Goal: Transaction & Acquisition: Subscribe to service/newsletter

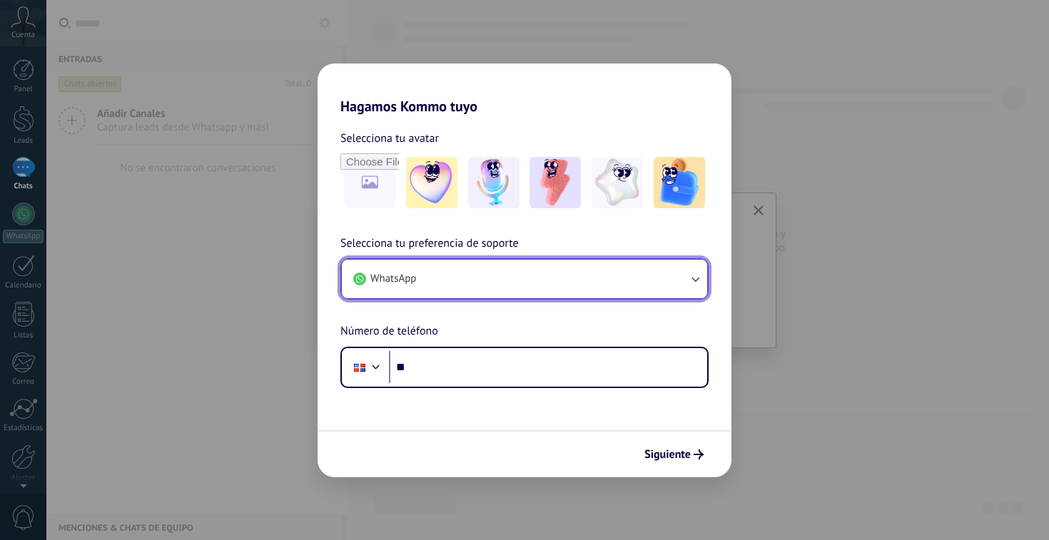
click at [437, 278] on button "WhatsApp" at bounding box center [524, 279] width 365 height 39
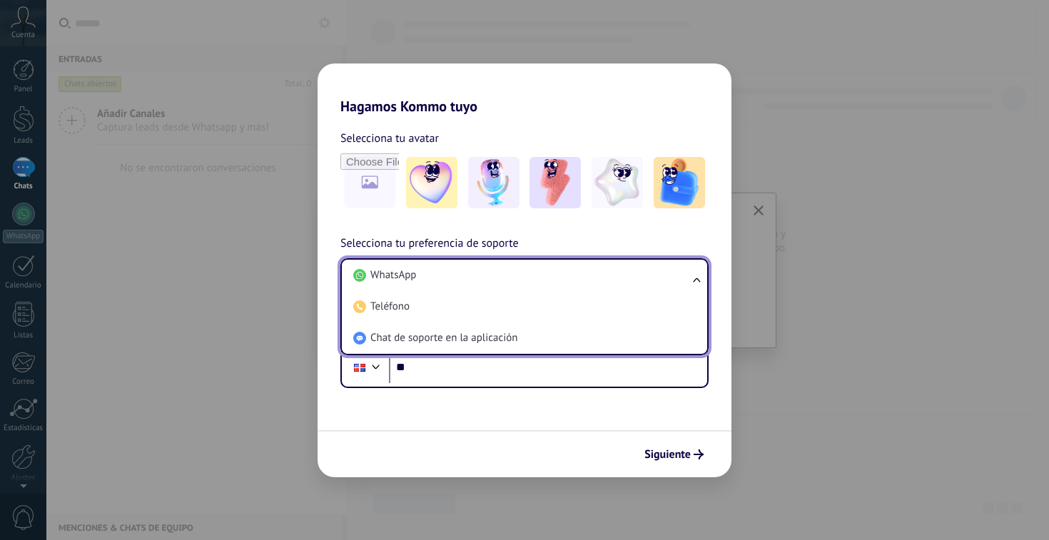
click at [437, 278] on li "WhatsApp" at bounding box center [522, 275] width 348 height 31
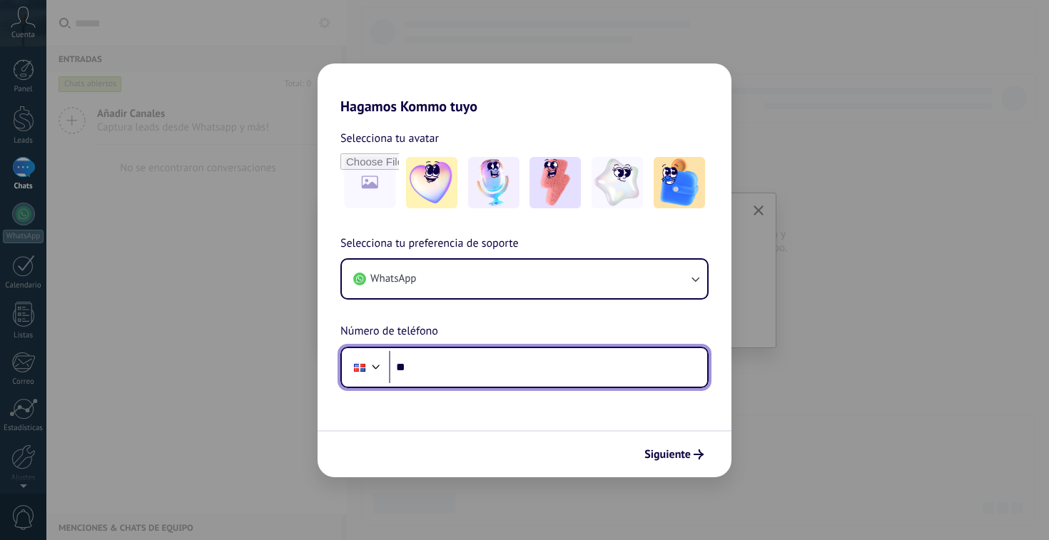
click at [440, 362] on input "**" at bounding box center [548, 367] width 318 height 33
type input "**********"
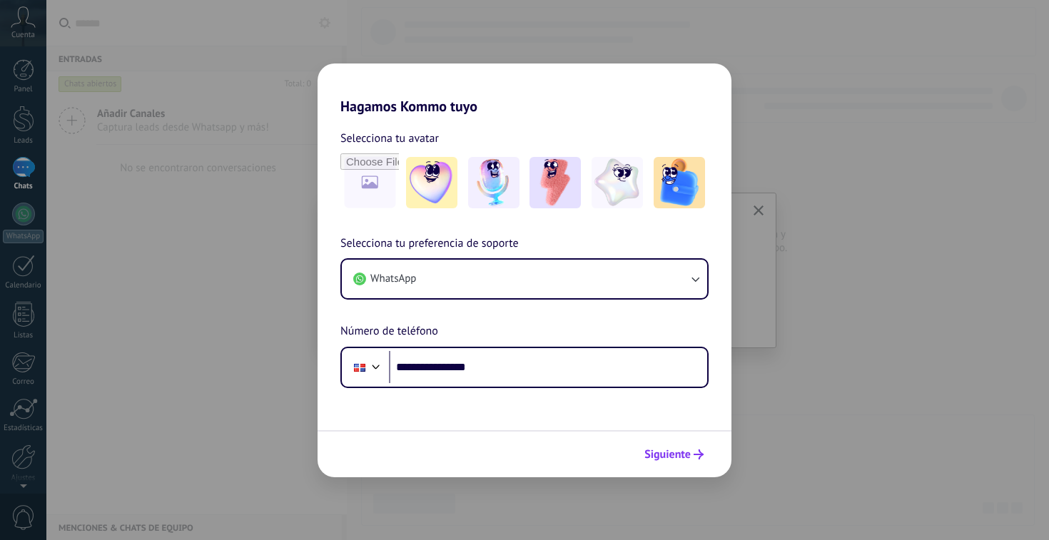
click at [681, 455] on span "Siguiente" at bounding box center [667, 455] width 46 height 10
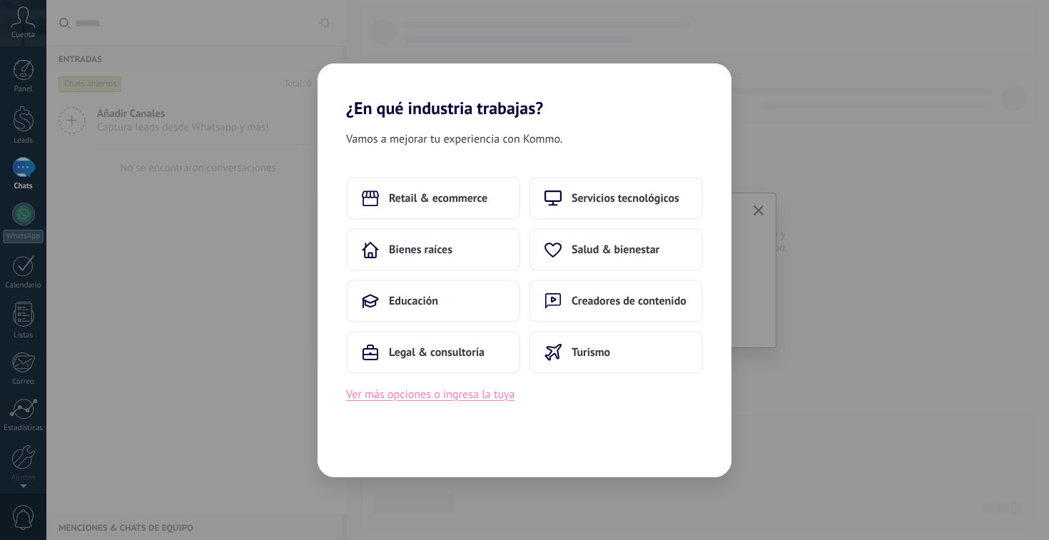
click at [439, 397] on button "Ver más opciones o ingresa la tuya" at bounding box center [430, 394] width 168 height 19
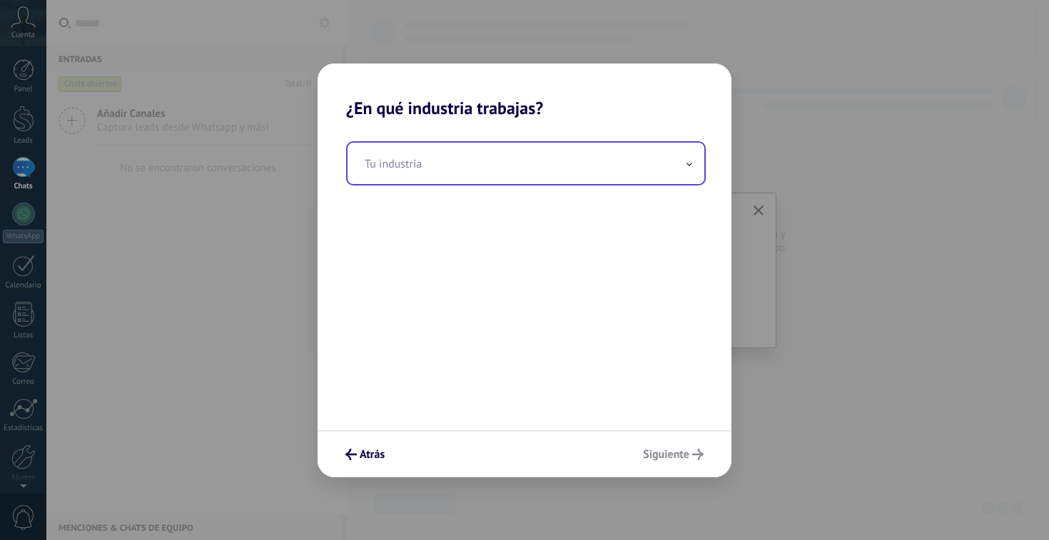
click at [432, 169] on input "text" at bounding box center [526, 163] width 357 height 41
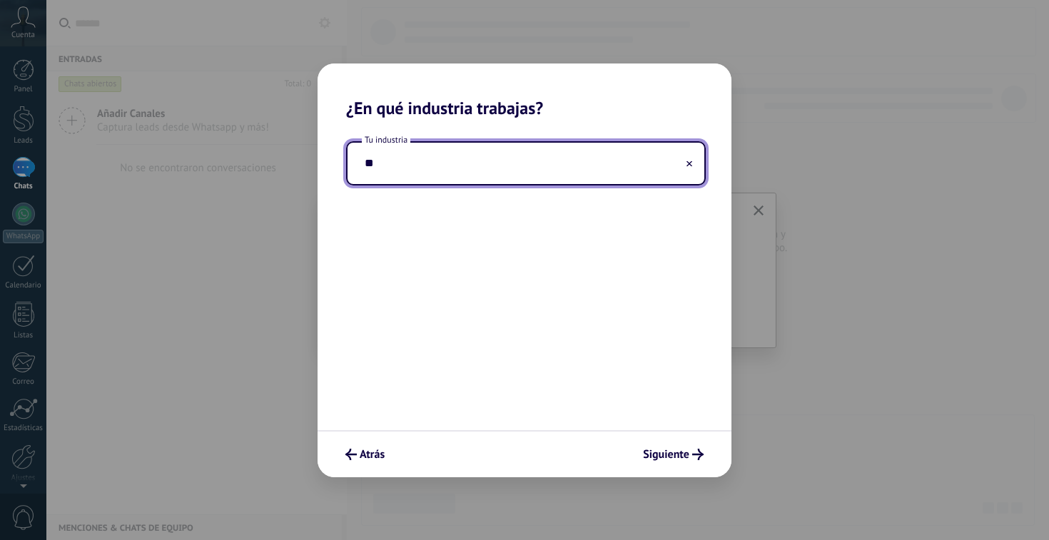
type input "*"
type input "**********"
click at [680, 460] on span "Siguiente" at bounding box center [666, 455] width 46 height 10
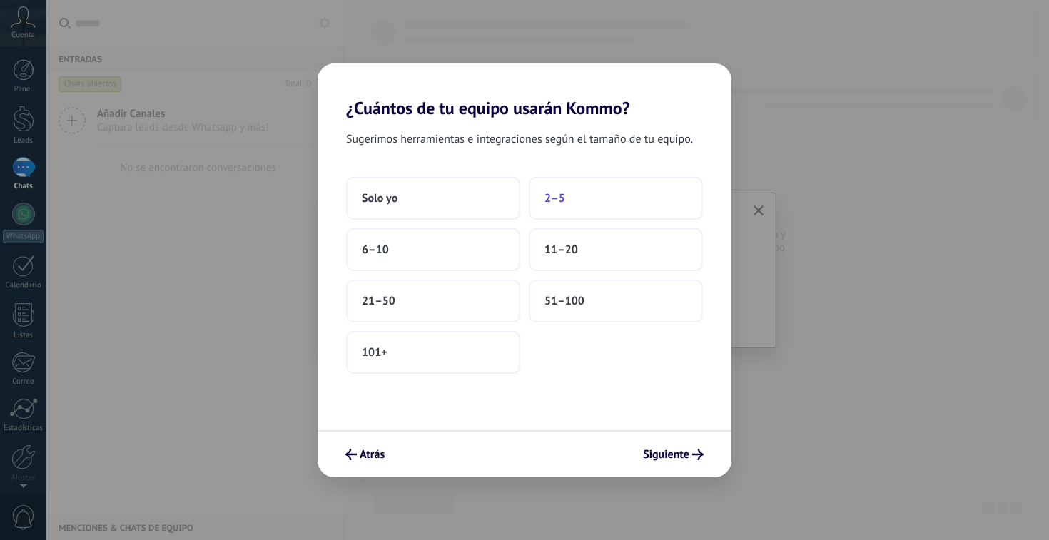
click at [573, 207] on button "2–5" at bounding box center [616, 198] width 174 height 43
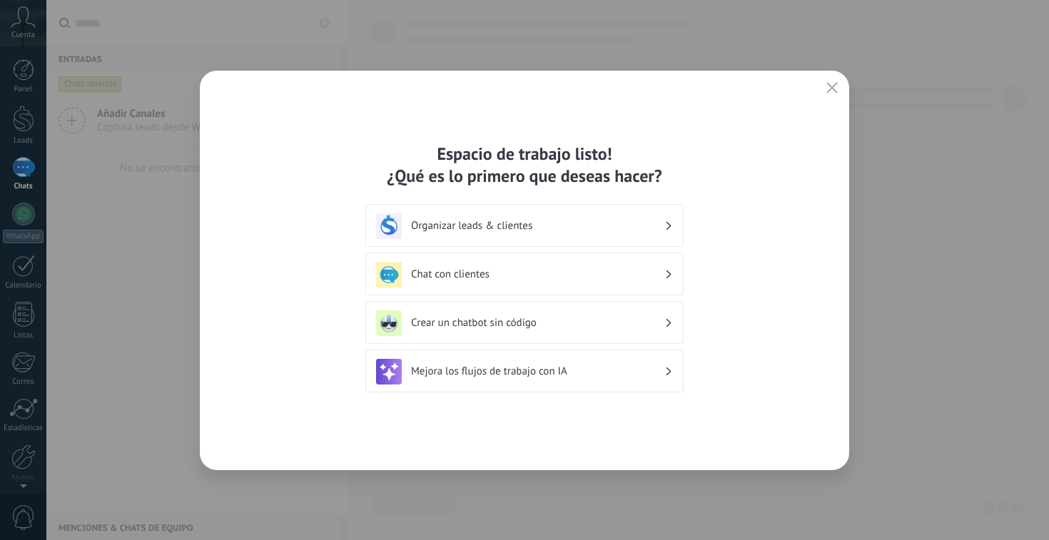
click at [475, 231] on h3 "Organizar leads & clientes" at bounding box center [537, 226] width 253 height 14
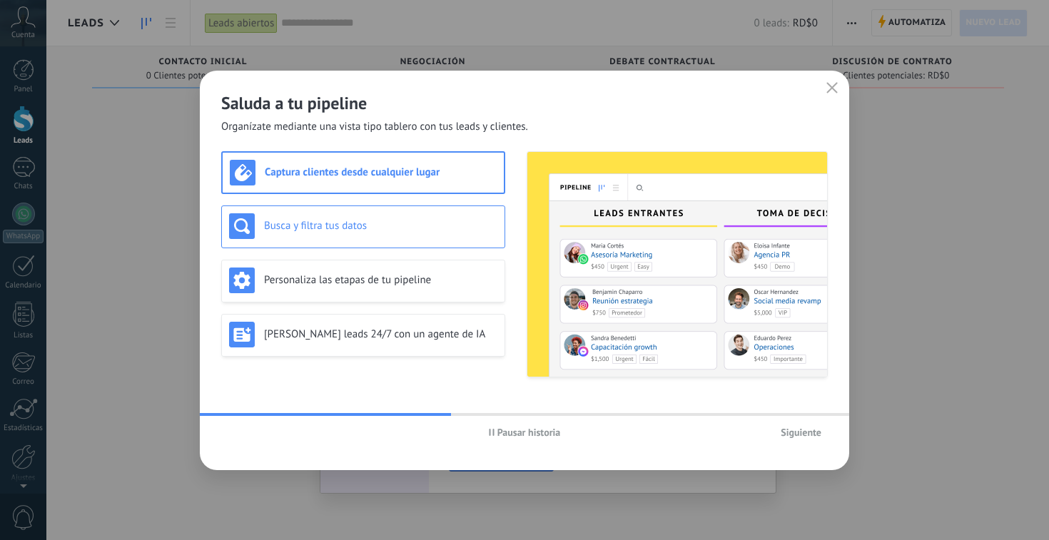
click at [364, 223] on h3 "Busca y filtra tus datos" at bounding box center [380, 226] width 233 height 14
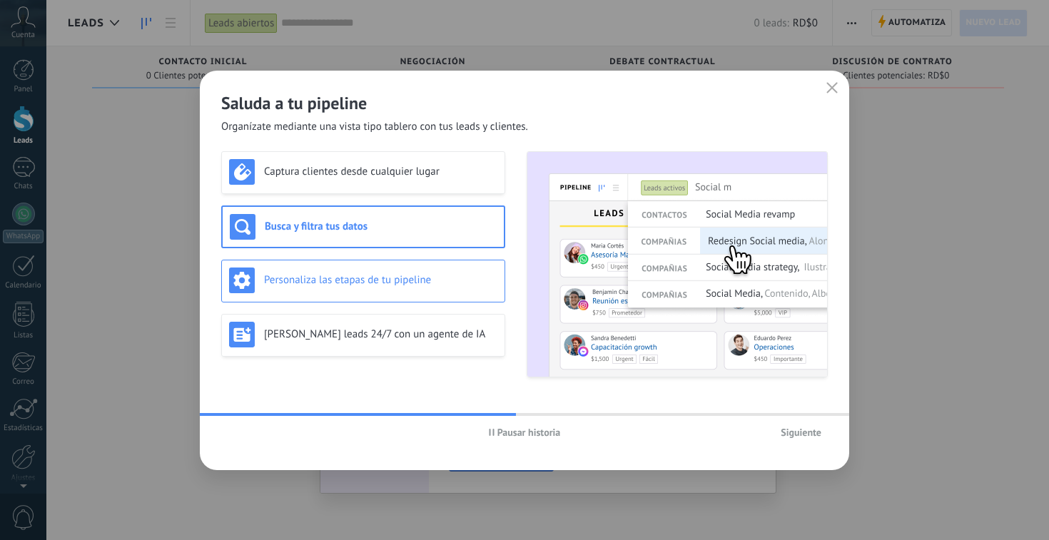
click at [376, 282] on h3 "Personaliza las etapas de tu pipeline" at bounding box center [380, 280] width 233 height 14
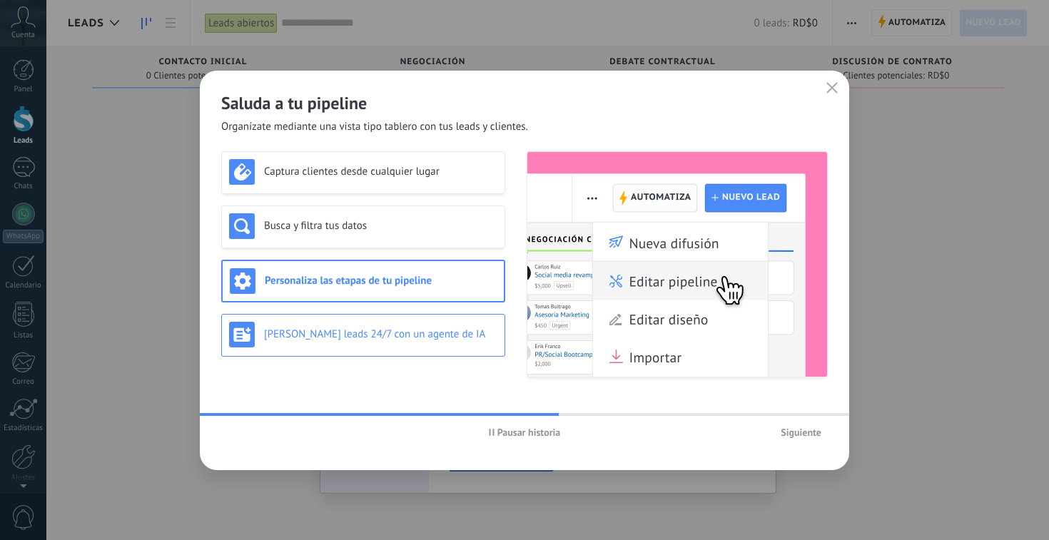
click at [378, 340] on h3 "[PERSON_NAME] leads 24/7 con un agente de IA" at bounding box center [380, 335] width 233 height 14
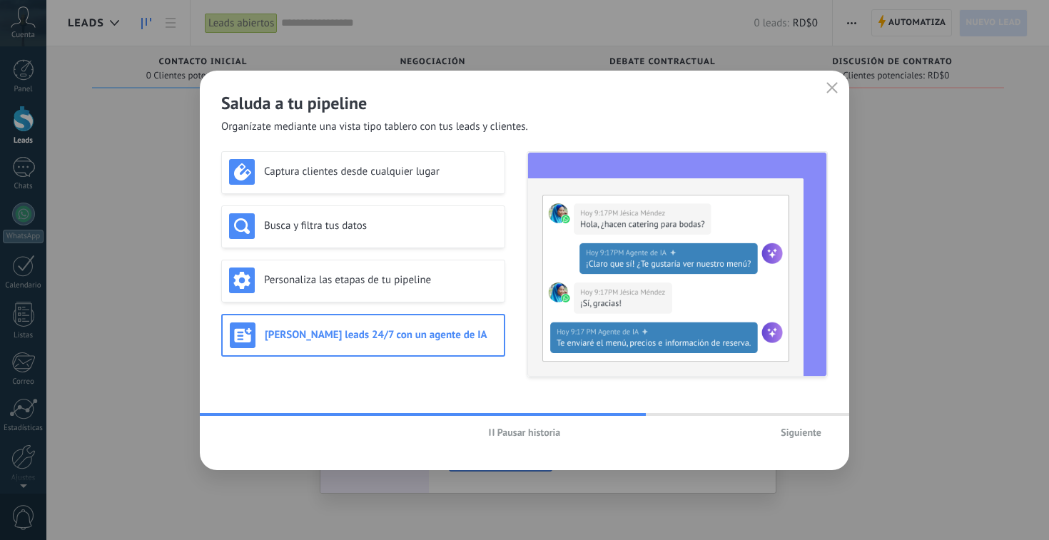
click at [804, 431] on span "Siguiente" at bounding box center [801, 432] width 41 height 10
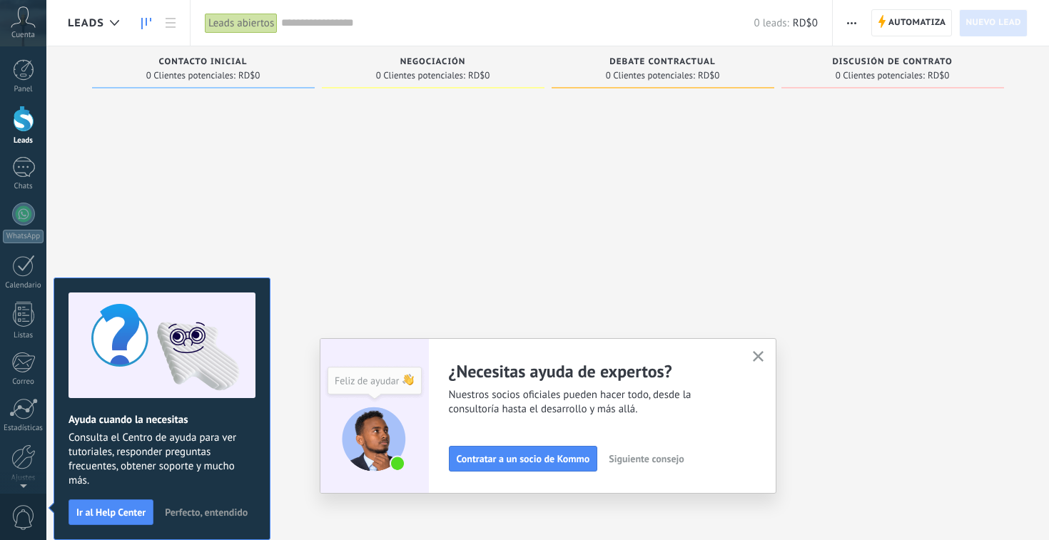
click at [18, 23] on use at bounding box center [23, 16] width 24 height 21
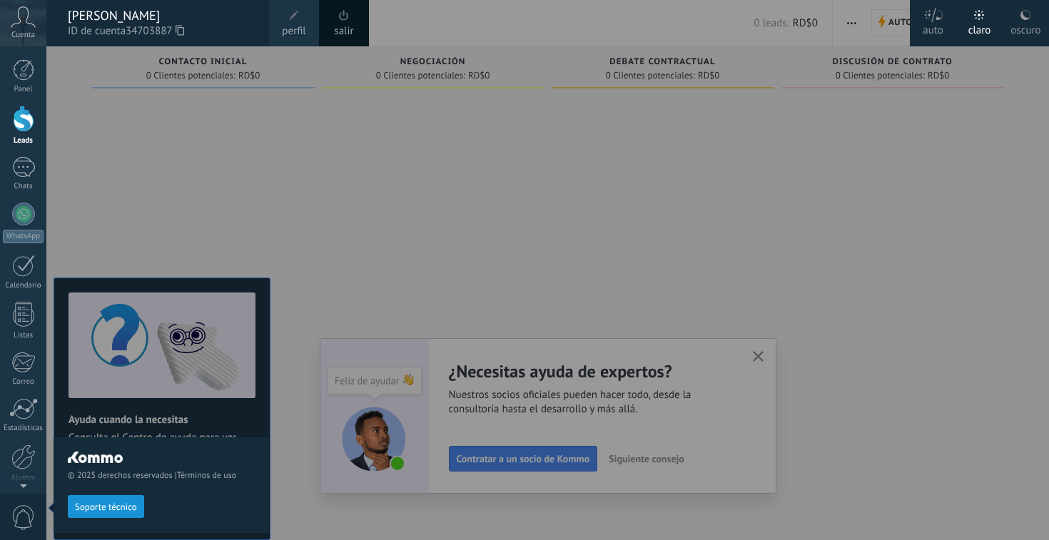
click at [303, 29] on span "perfil" at bounding box center [294, 32] width 24 height 16
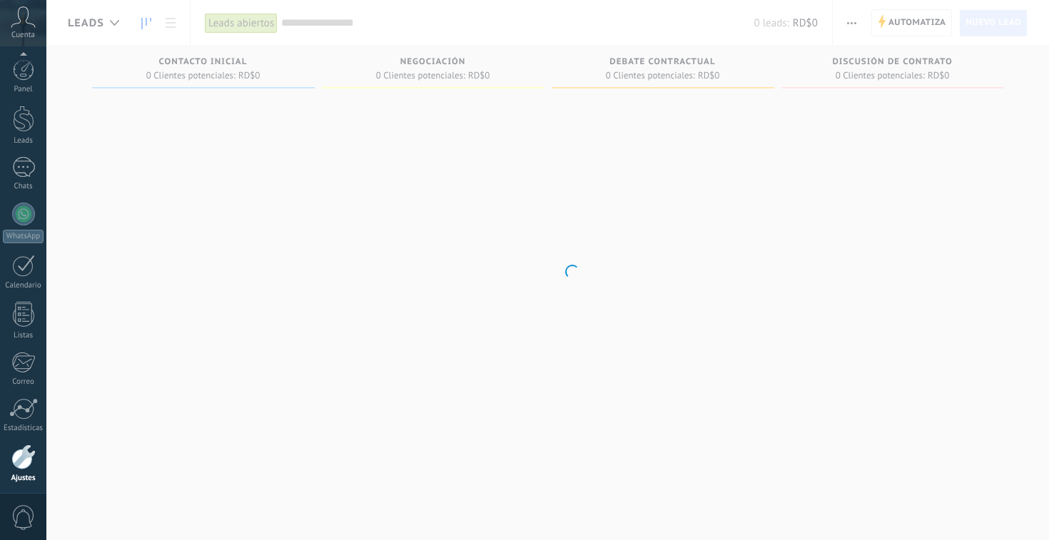
scroll to position [54, 0]
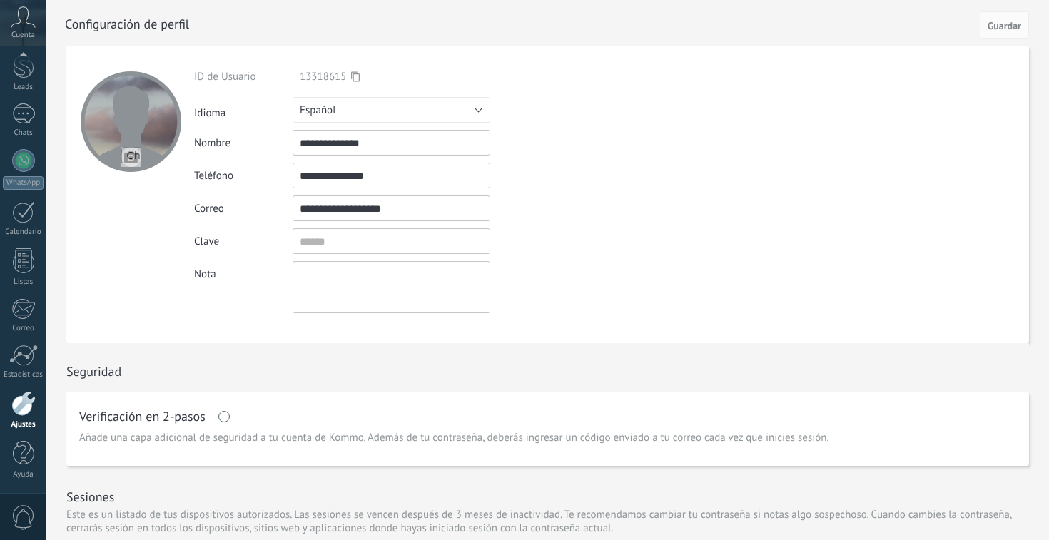
drag, startPoint x: 401, startPoint y: 143, endPoint x: 233, endPoint y: 142, distance: 168.4
click at [233, 142] on div "**********" at bounding box center [424, 143] width 461 height 26
type input "**********"
click at [345, 293] on textarea at bounding box center [392, 287] width 198 height 52
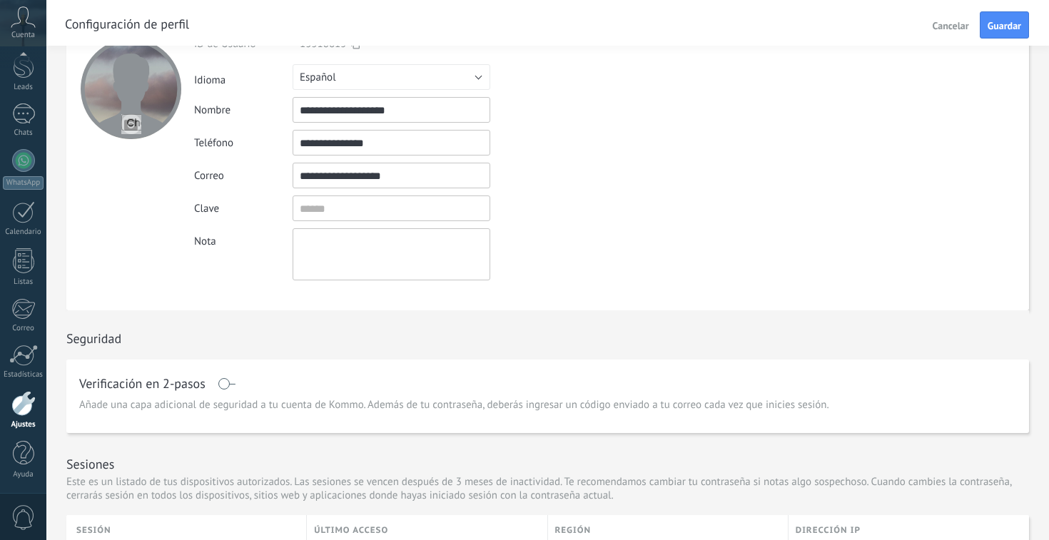
scroll to position [0, 0]
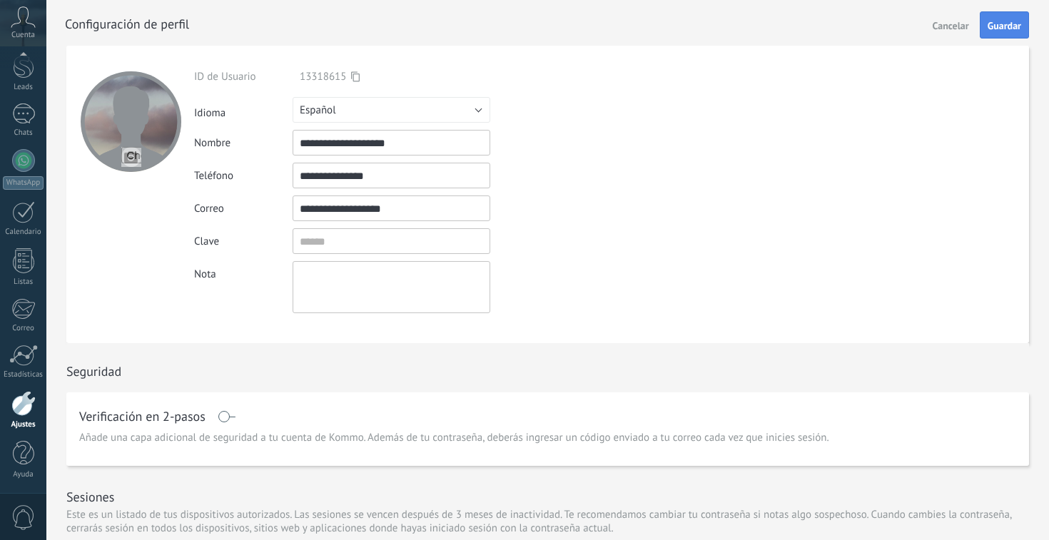
click at [1018, 25] on span "Guardar" at bounding box center [1005, 26] width 34 height 10
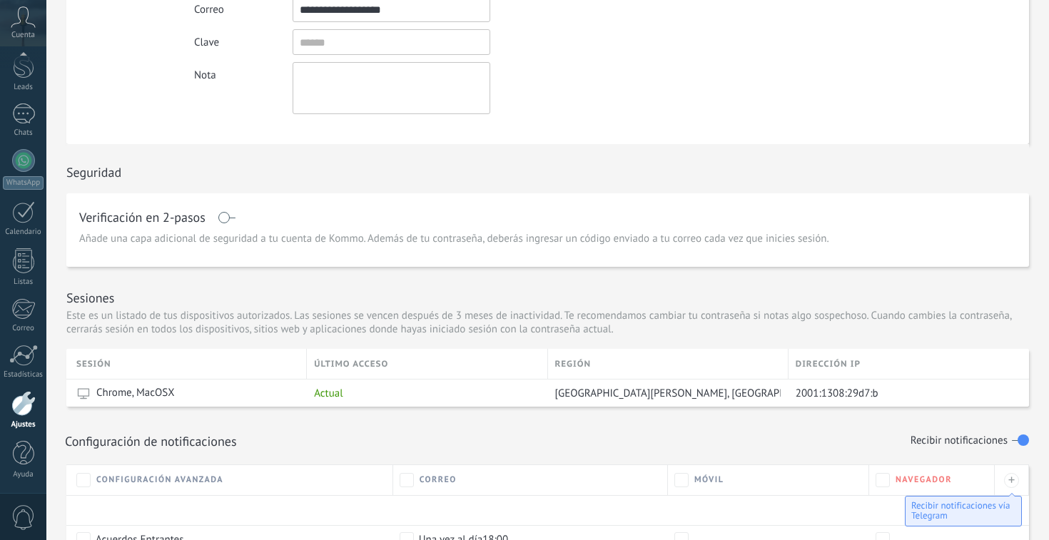
scroll to position [132, 0]
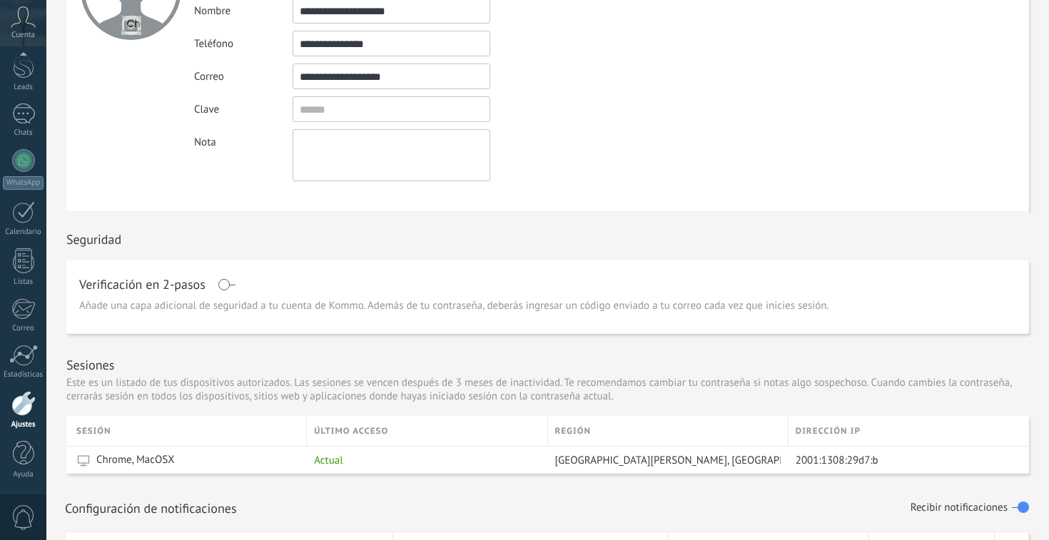
click at [189, 290] on h1 "Verificación en 2-pasos" at bounding box center [142, 284] width 126 height 11
click at [231, 287] on span at bounding box center [227, 284] width 18 height 11
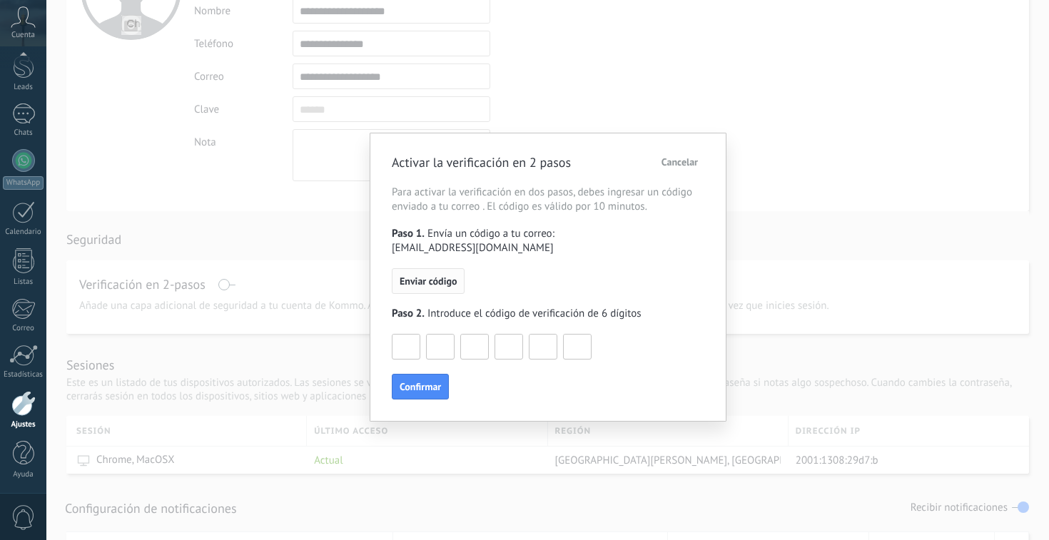
click at [432, 276] on button "Enviar código" at bounding box center [428, 281] width 73 height 26
click at [415, 335] on input at bounding box center [406, 346] width 27 height 23
type input "*"
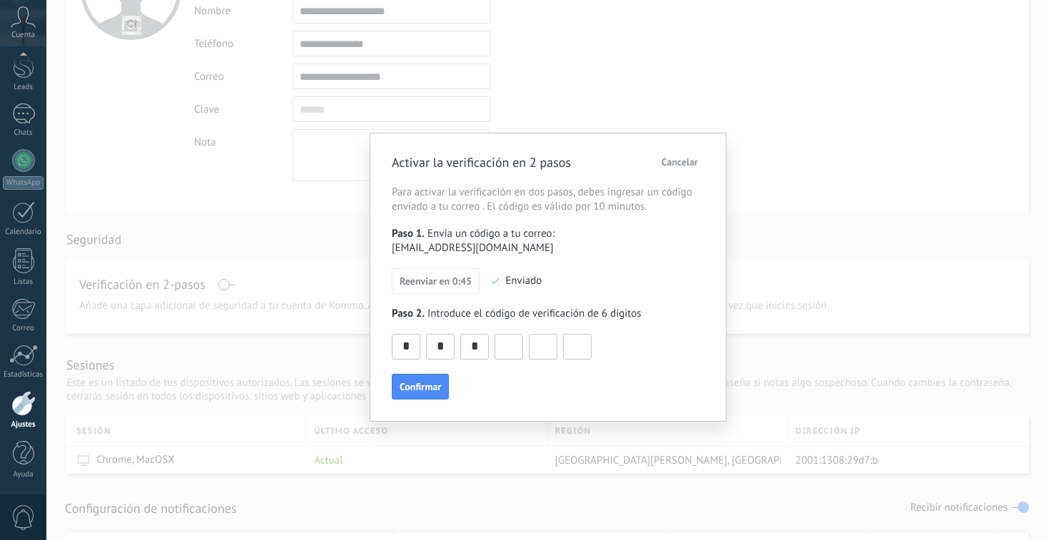
type input "*"
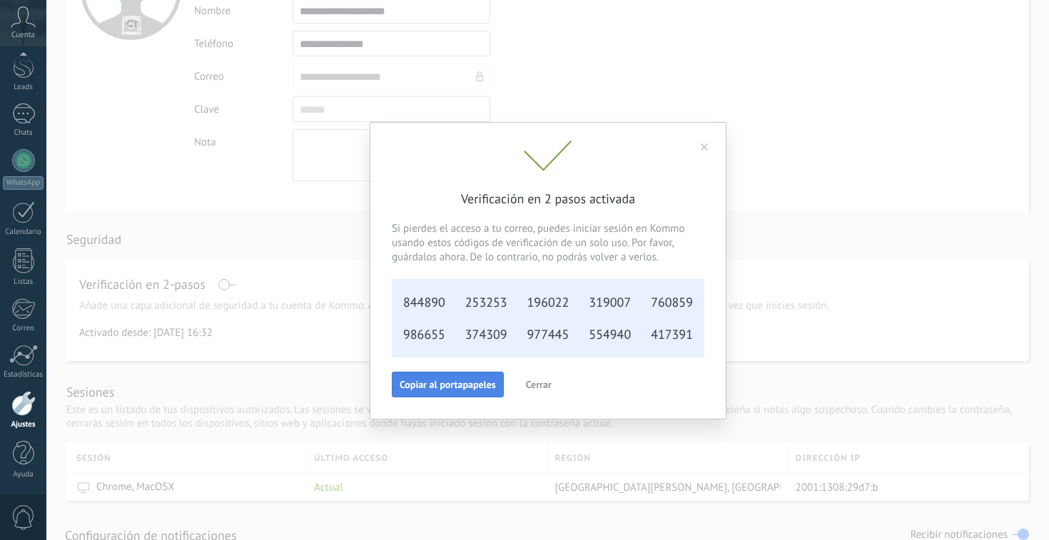
click at [477, 387] on span "Copiar al portapapeles" at bounding box center [448, 385] width 96 height 10
click at [538, 383] on span "Cerrar" at bounding box center [539, 385] width 26 height 10
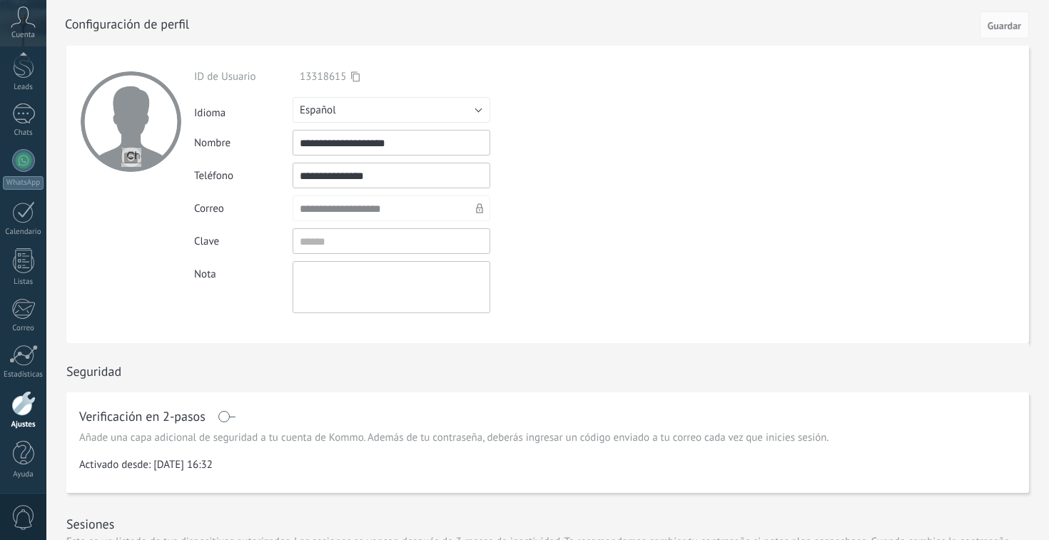
click at [128, 156] on input "file" at bounding box center [131, 157] width 20 height 20
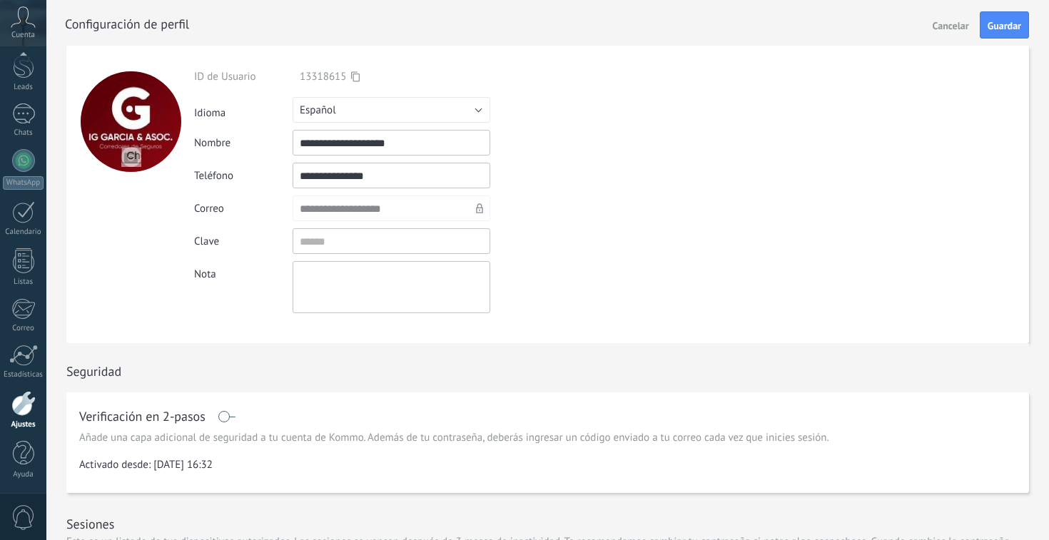
drag, startPoint x: 136, startPoint y: 119, endPoint x: 136, endPoint y: 153, distance: 33.5
click at [136, 153] on div at bounding box center [131, 121] width 101 height 101
click at [130, 157] on input "file" at bounding box center [131, 157] width 20 height 20
click at [1021, 19] on button "Guardar" at bounding box center [1004, 24] width 49 height 27
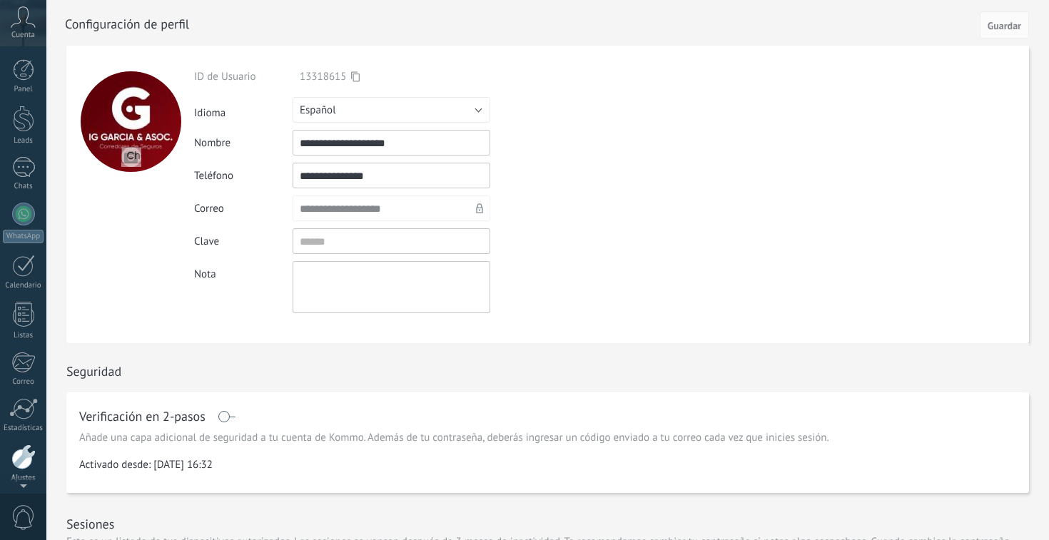
click at [28, 34] on span "Cuenta" at bounding box center [23, 35] width 24 height 9
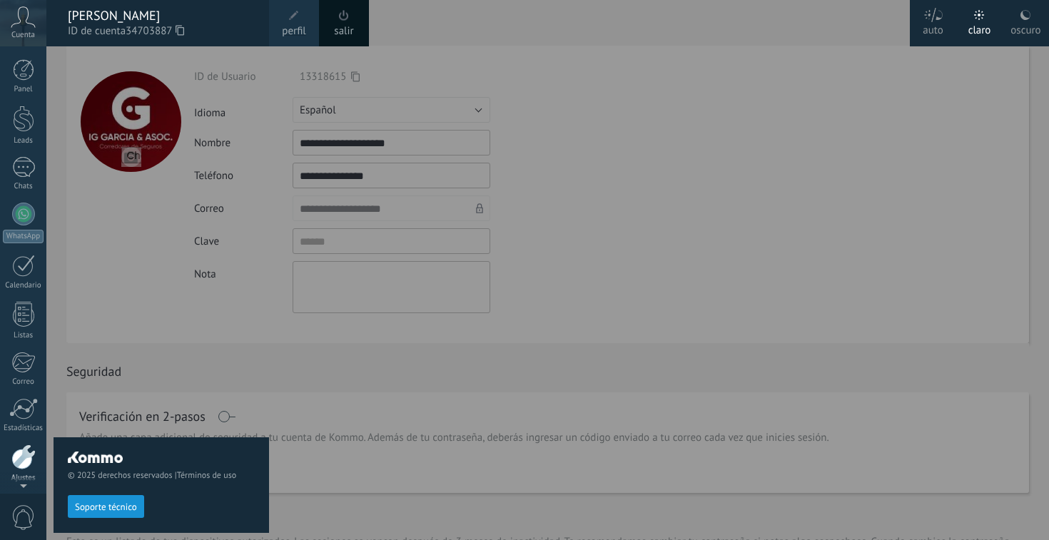
click at [312, 26] on link "perfil" at bounding box center [294, 23] width 50 height 46
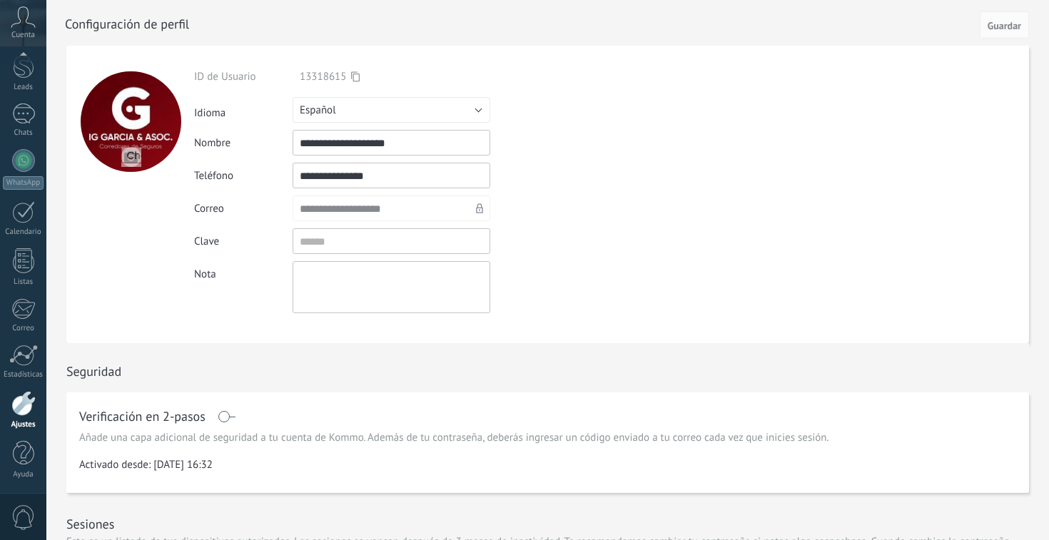
click at [133, 155] on input "file" at bounding box center [131, 157] width 20 height 20
click at [133, 156] on input "file" at bounding box center [131, 157] width 20 height 20
type input "**********"
click at [995, 26] on span "Guardar" at bounding box center [1005, 26] width 34 height 10
click at [21, 23] on icon at bounding box center [23, 16] width 25 height 21
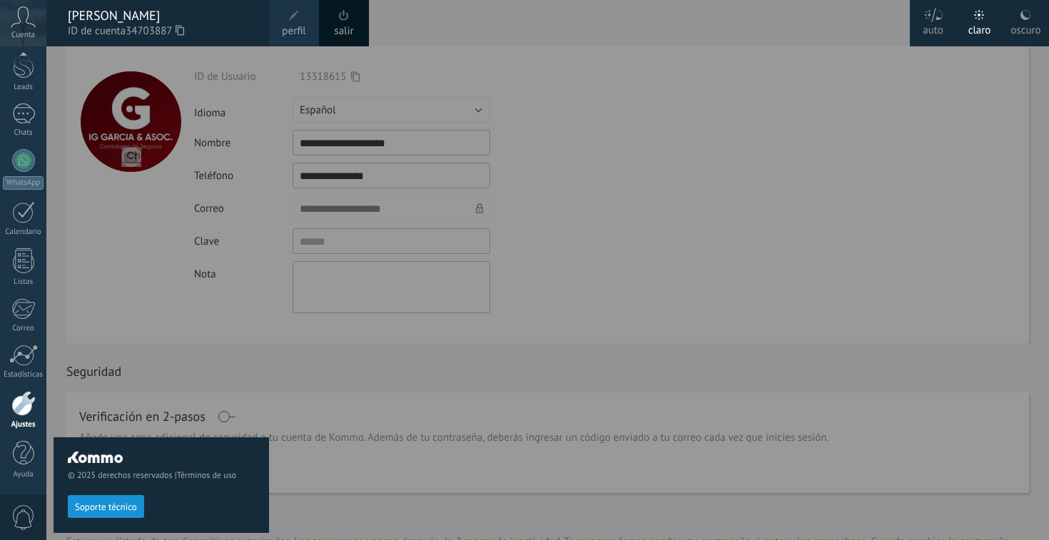
click at [298, 29] on span "perfil" at bounding box center [294, 32] width 24 height 16
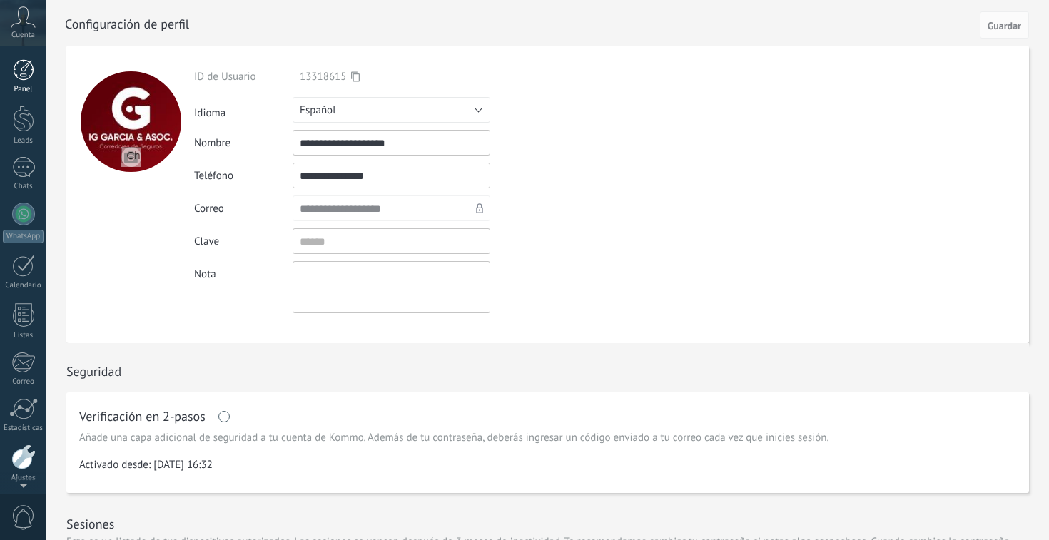
click at [24, 71] on div at bounding box center [23, 69] width 21 height 21
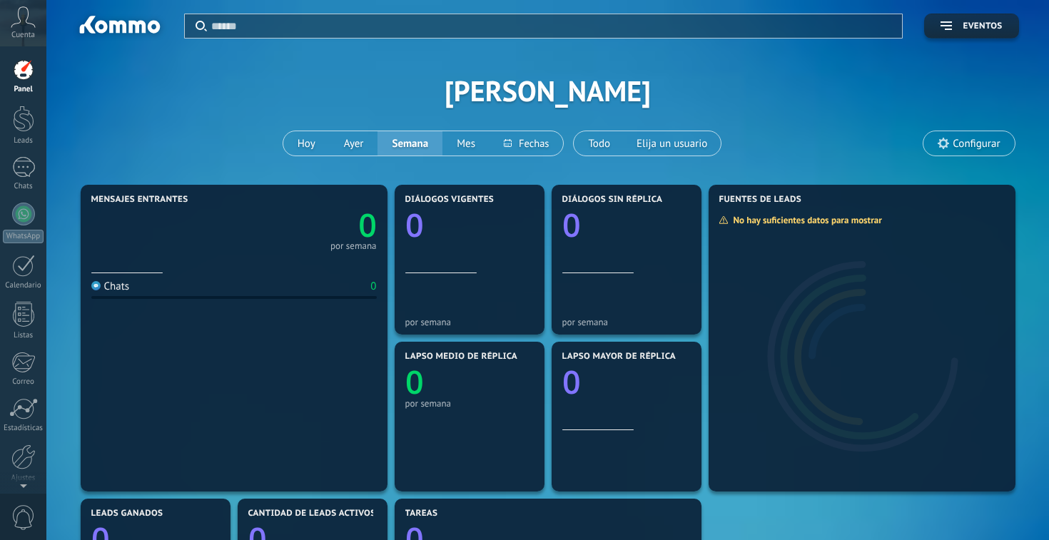
click at [975, 146] on span "Configurar" at bounding box center [976, 144] width 47 height 12
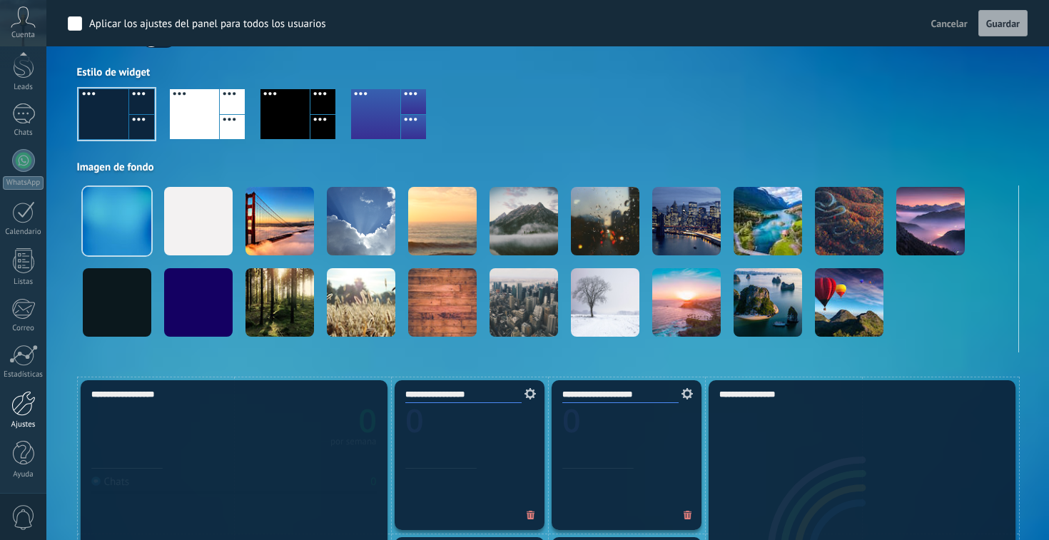
scroll to position [111, 0]
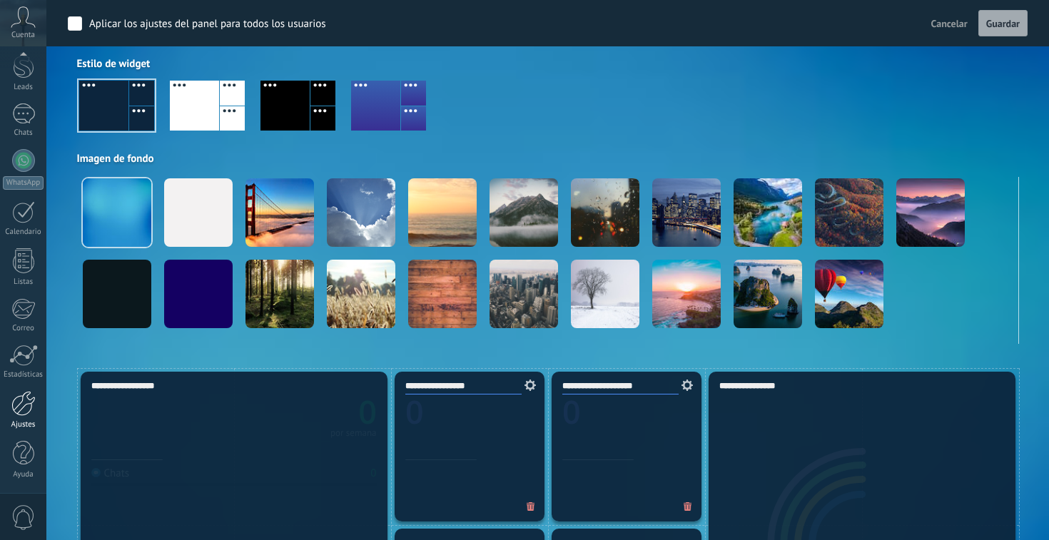
click at [23, 412] on div at bounding box center [23, 403] width 24 height 25
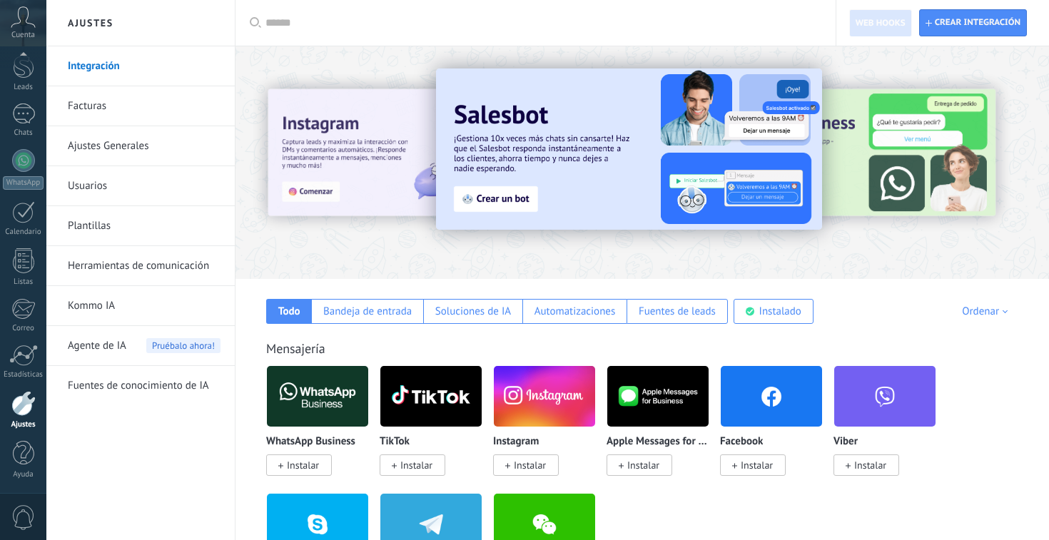
click at [90, 179] on link "Usuarios" at bounding box center [144, 186] width 153 height 40
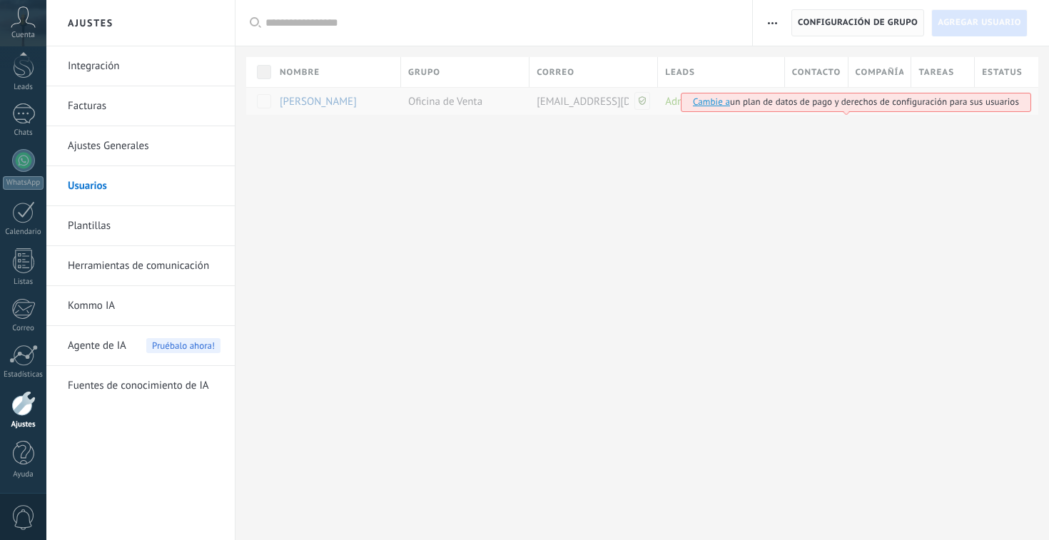
click at [875, 15] on span "Configuración de grupo" at bounding box center [858, 23] width 120 height 26
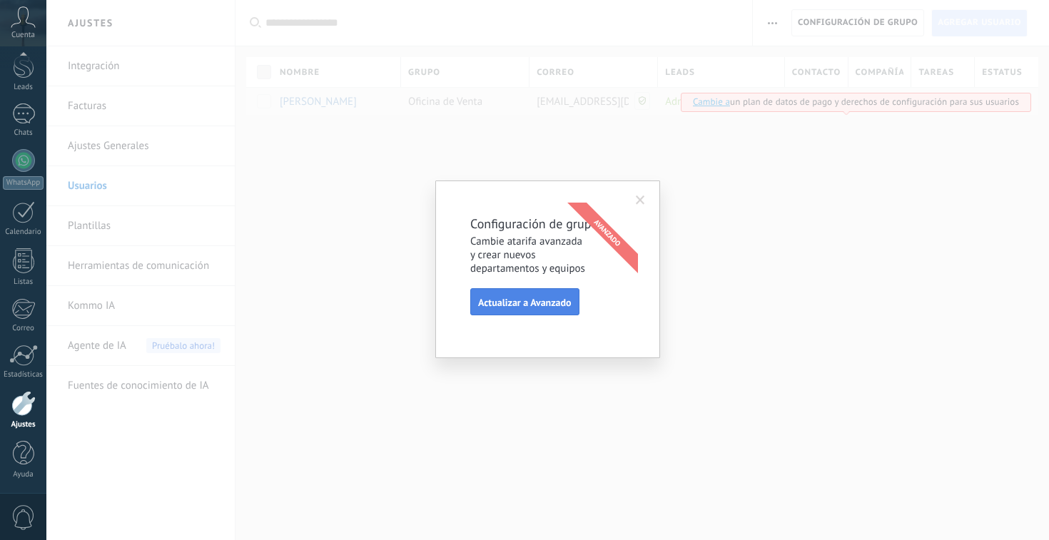
click at [535, 302] on span "Actualizar a Avanzado" at bounding box center [524, 303] width 93 height 10
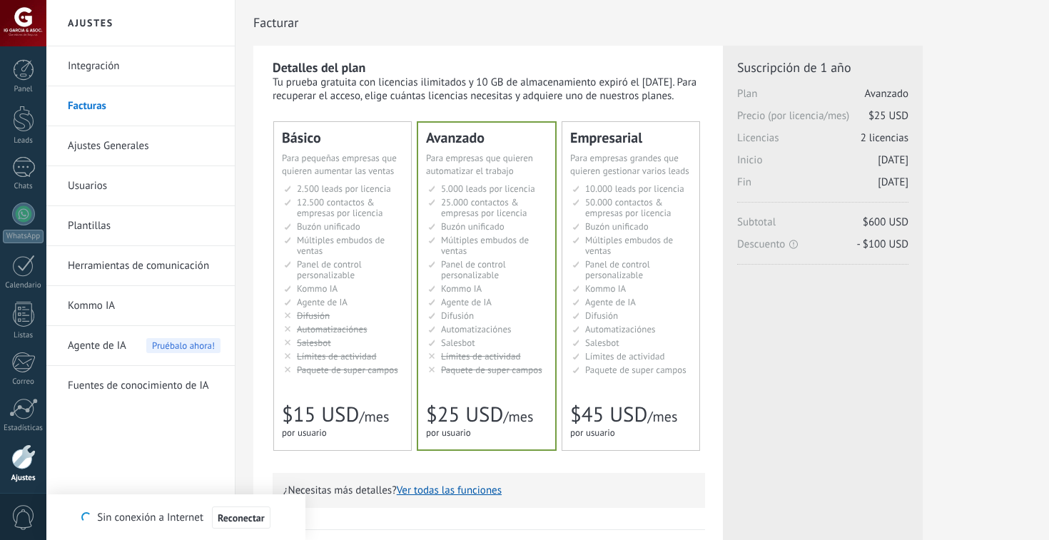
click at [380, 338] on li "Salesbot Salesbot Salesbot Salesbot Salesbot Salesbot Salesbot" at bounding box center [343, 343] width 119 height 11
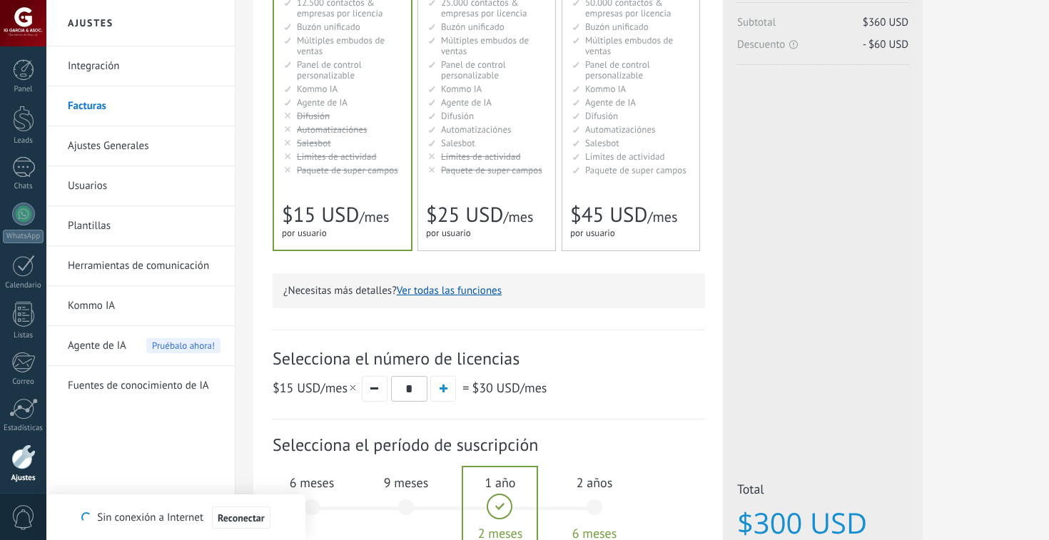
scroll to position [305, 0]
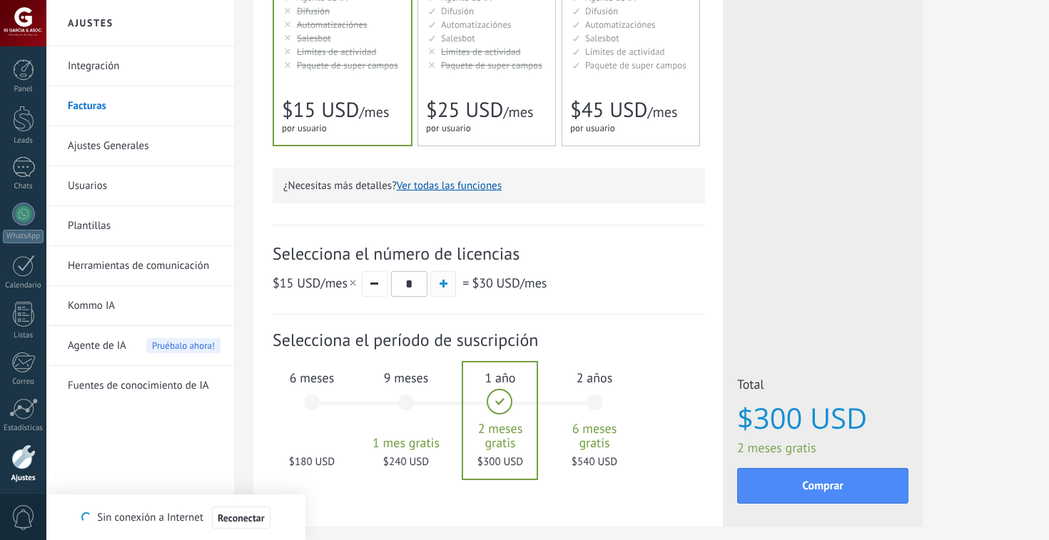
click at [434, 287] on button "button" at bounding box center [443, 284] width 26 height 26
click at [440, 288] on span "button" at bounding box center [444, 284] width 8 height 8
type input "*"
click at [553, 289] on div "$15 USD /mes * = $60 USD /mes" at bounding box center [489, 283] width 432 height 26
click at [474, 191] on button "Ver todas las funciones" at bounding box center [449, 186] width 105 height 14
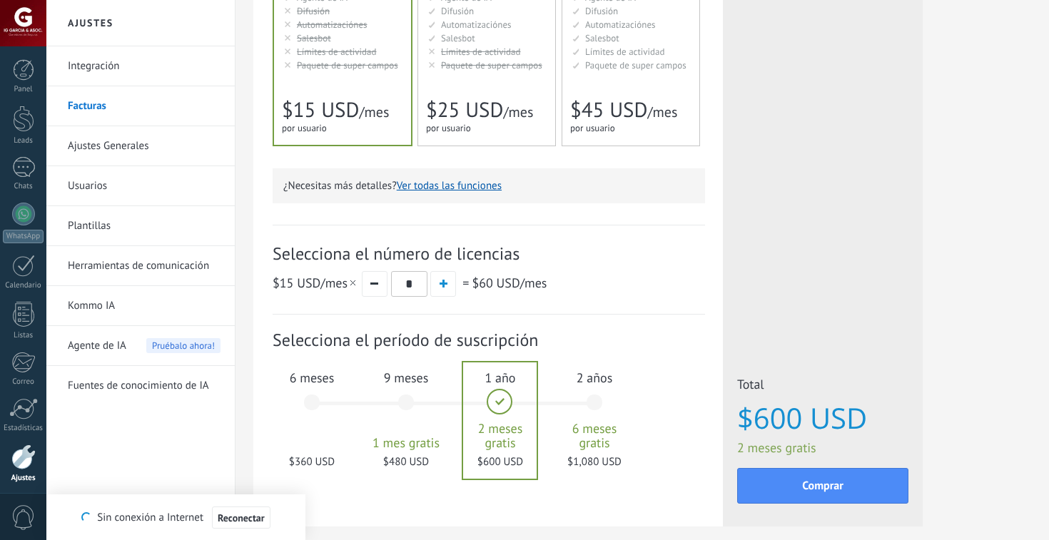
click at [446, 187] on button "Ver todas las funciones" at bounding box center [449, 186] width 105 height 14
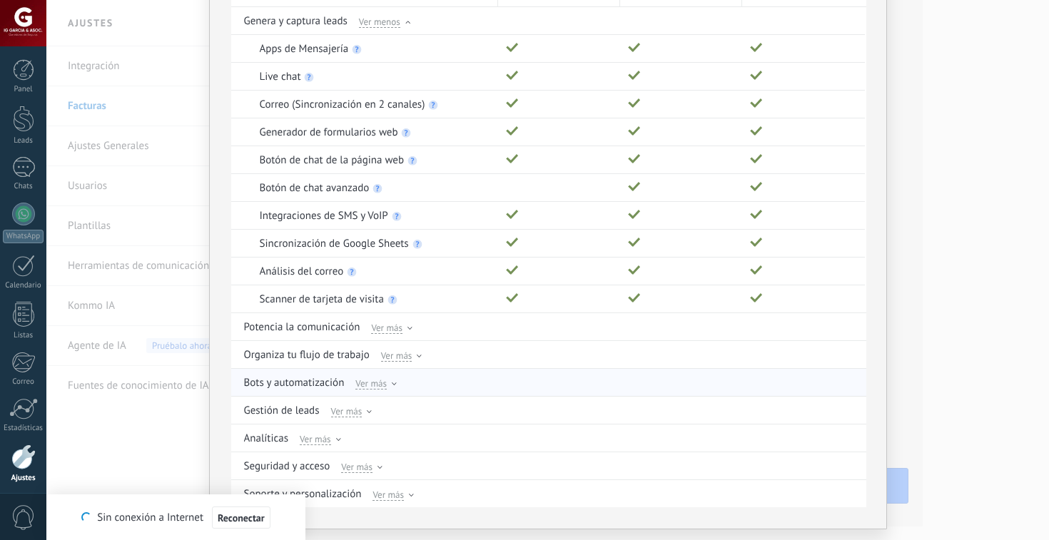
scroll to position [159, 0]
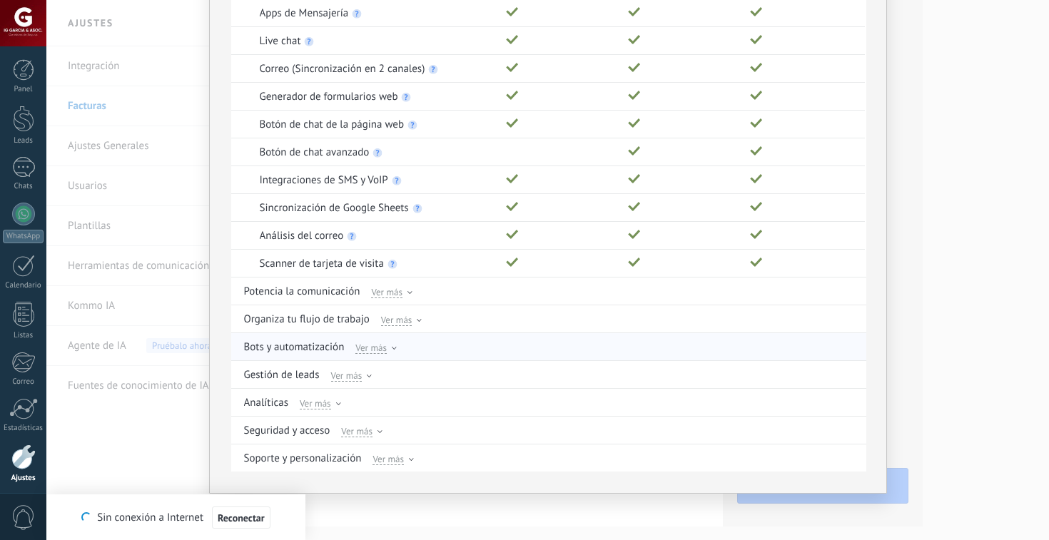
click at [383, 350] on span "Ver más" at bounding box center [370, 347] width 31 height 13
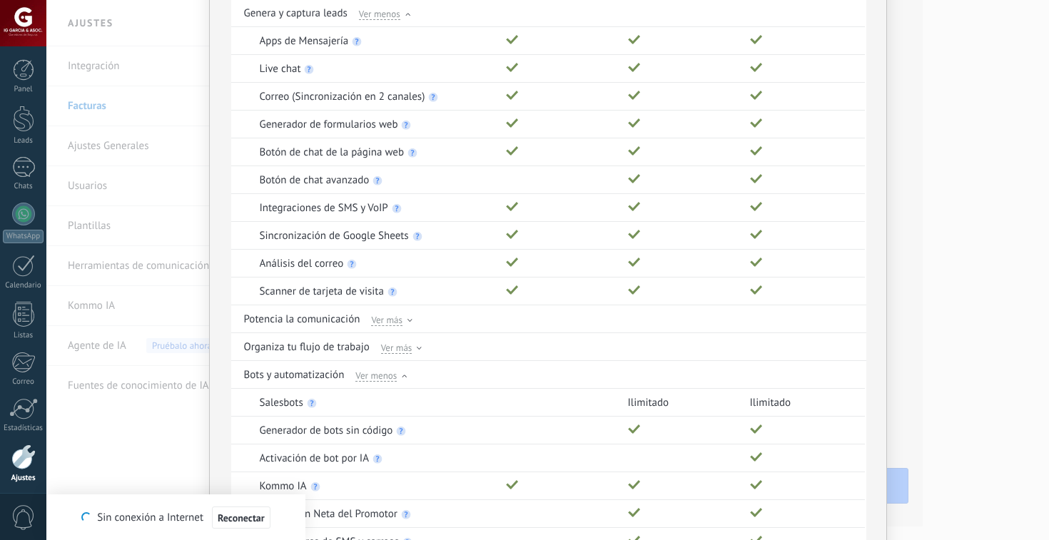
scroll to position [0, 0]
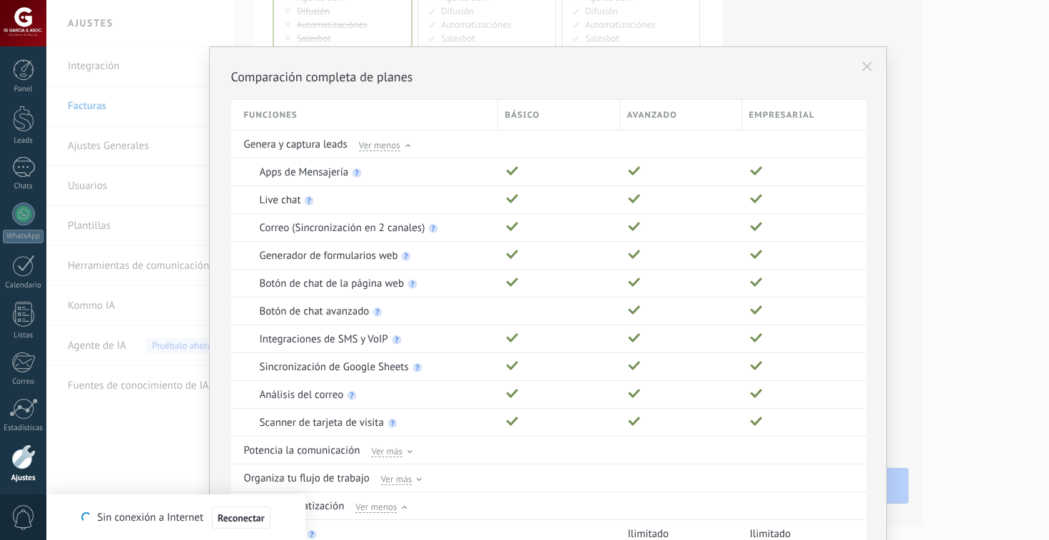
click at [868, 61] on icon at bounding box center [867, 66] width 10 height 10
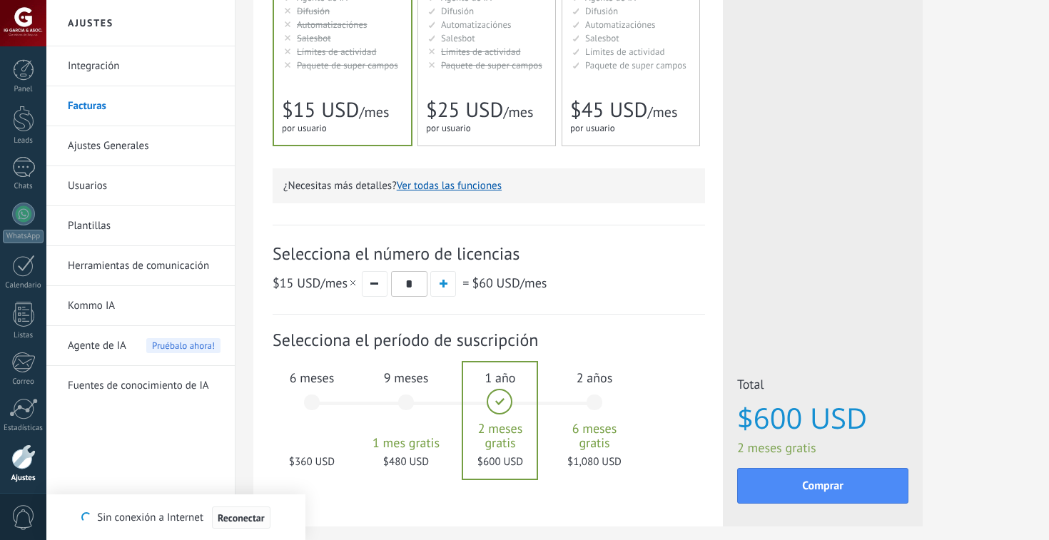
click at [241, 515] on span "Reconectar" at bounding box center [241, 518] width 47 height 10
